Goal: Navigation & Orientation: Find specific page/section

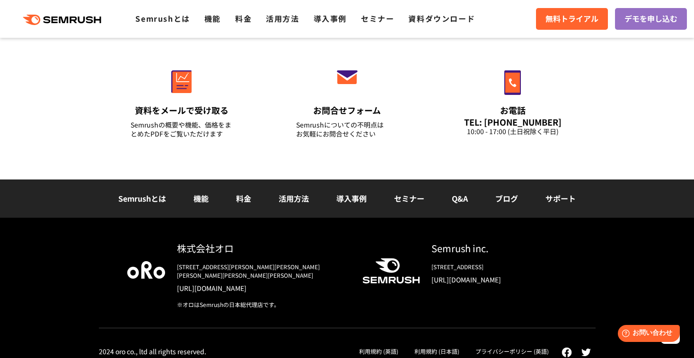
click at [449, 348] on link "利用規約 (日本語)" at bounding box center [436, 352] width 45 height 8
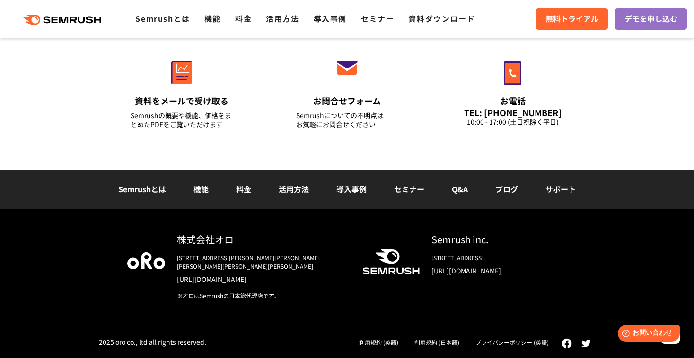
scroll to position [6927, 0]
click at [394, 344] on link "利用規約 (英語)" at bounding box center [378, 343] width 39 height 8
